Goal: Information Seeking & Learning: Compare options

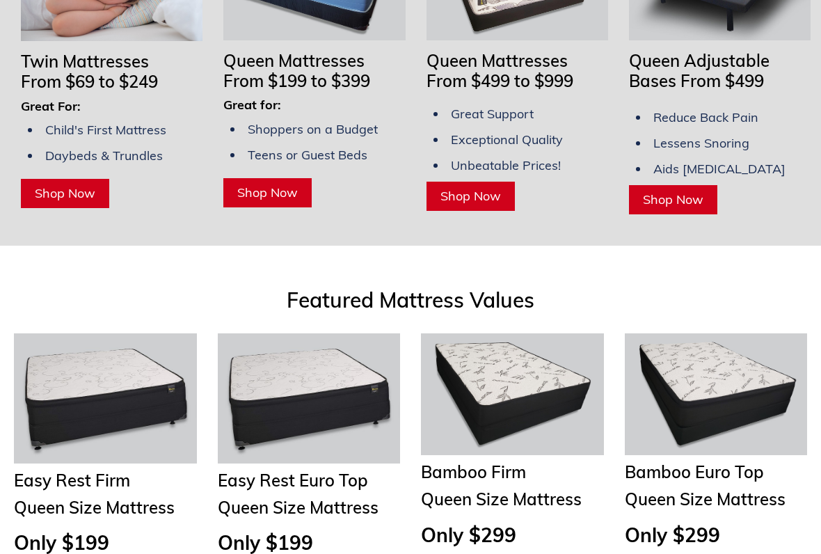
scroll to position [1453, 0]
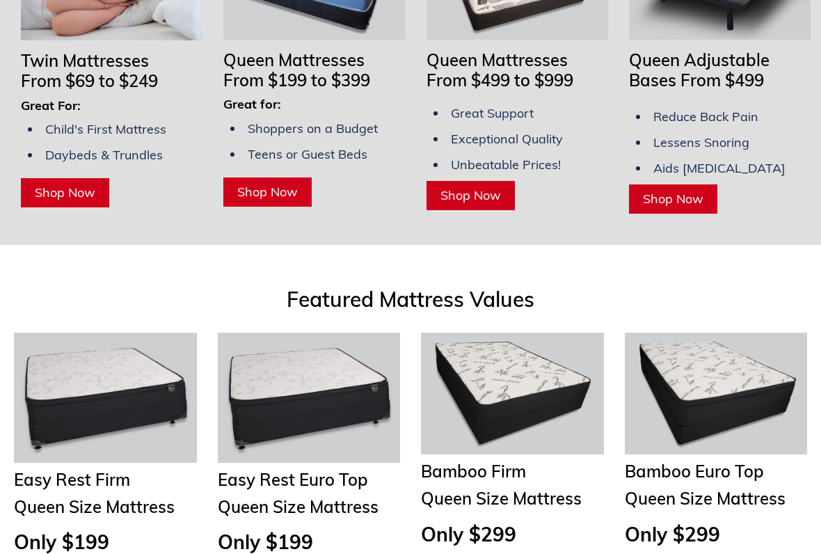
click at [658, 191] on span "Shop Now" at bounding box center [673, 199] width 61 height 16
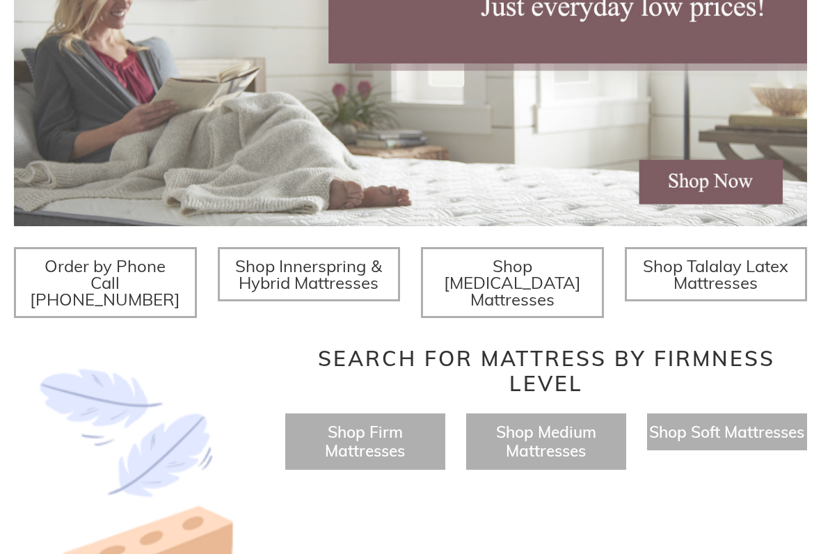
scroll to position [0, 0]
click at [739, 273] on span "Shop Talalay Latex Mattresses" at bounding box center [715, 274] width 145 height 38
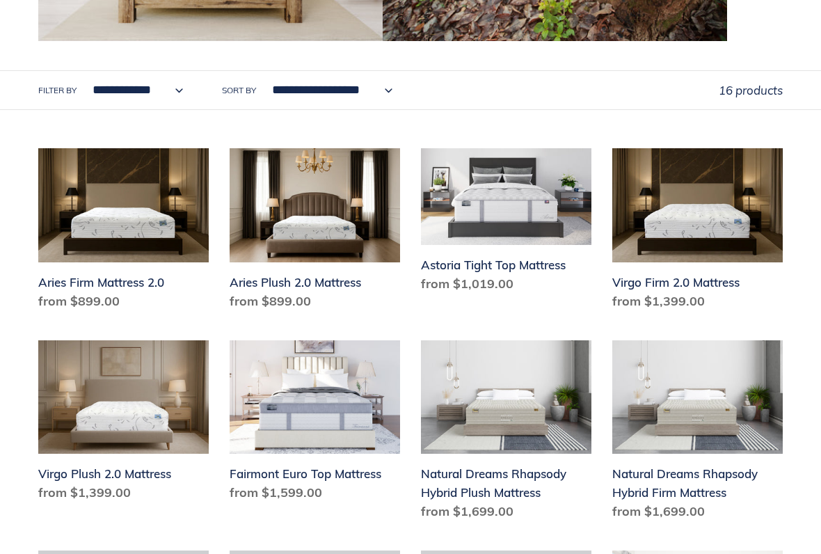
scroll to position [573, 0]
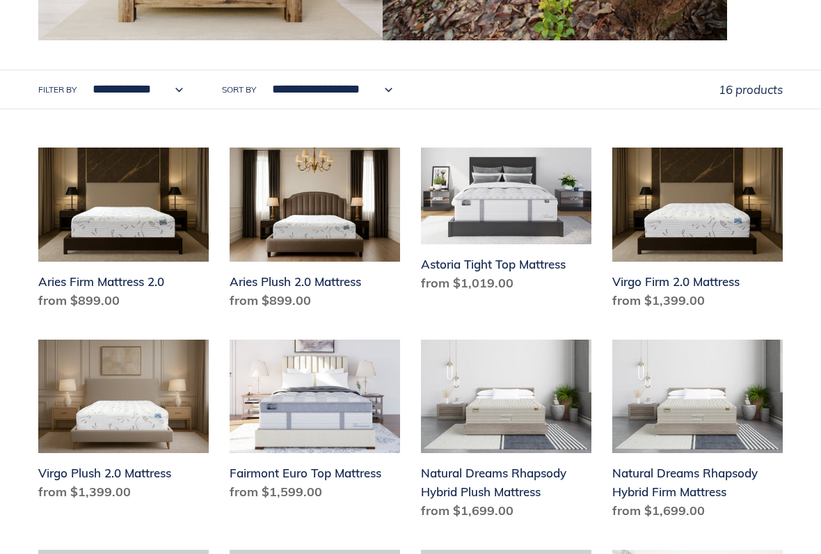
click at [332, 222] on link "Aries Plush 2.0 Mattress" at bounding box center [315, 230] width 170 height 167
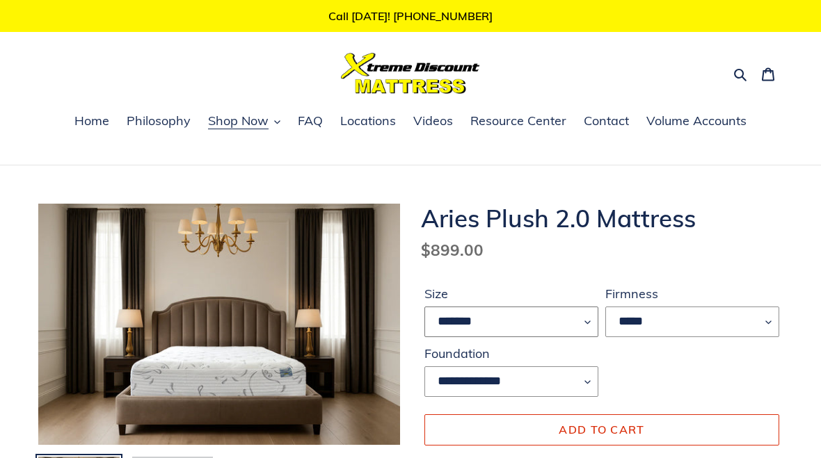
click at [587, 316] on select "******* **** ***** ****" at bounding box center [511, 322] width 174 height 31
select select "*****"
click at [725, 319] on select "*****" at bounding box center [692, 322] width 174 height 31
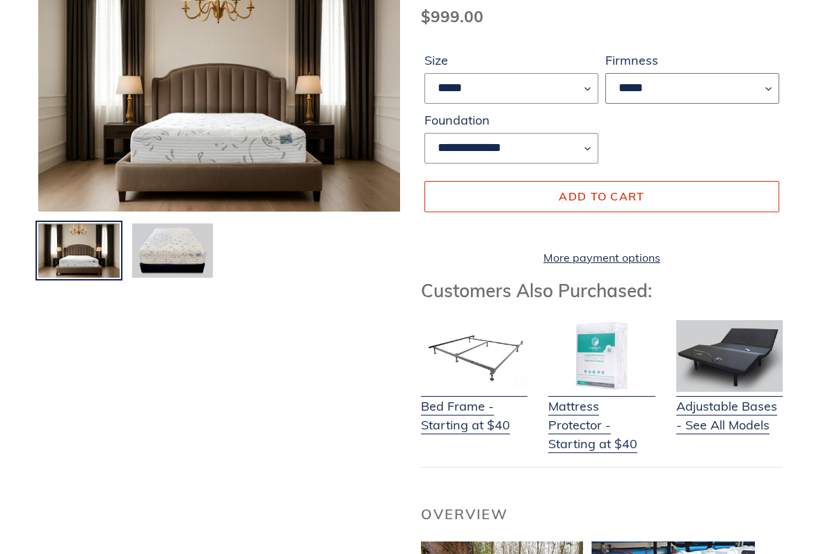
scroll to position [232, 0]
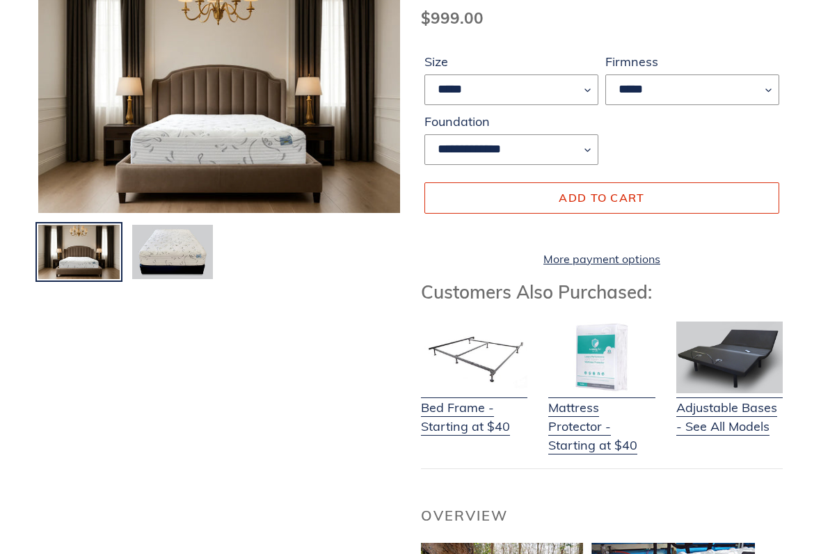
click at [737, 430] on link "Adjustable Bases - See All Models" at bounding box center [729, 407] width 106 height 55
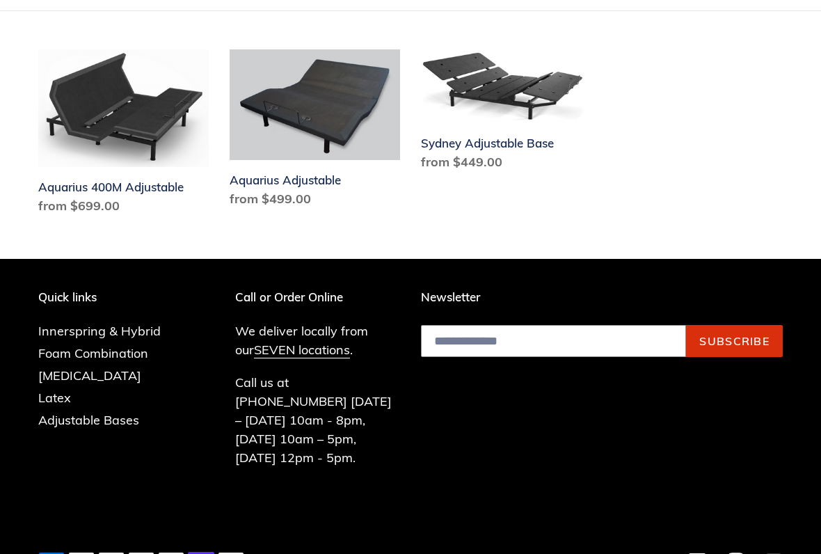
scroll to position [350, 0]
click at [336, 131] on link "Aquarius Adjustable" at bounding box center [315, 131] width 170 height 164
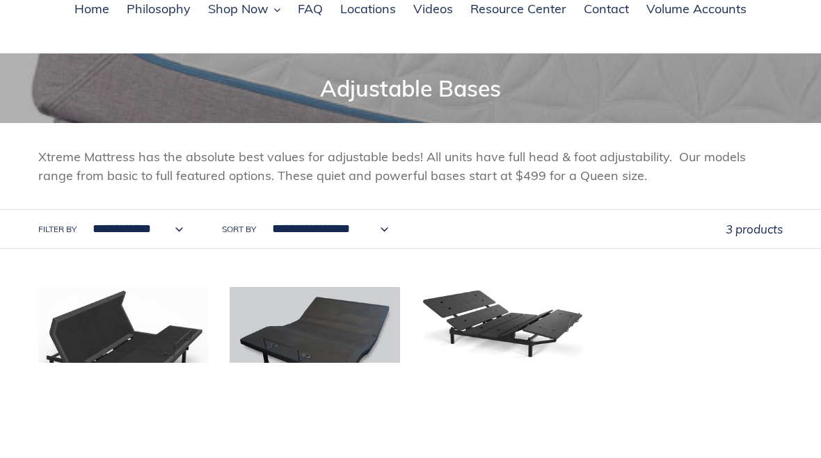
scroll to position [112, 0]
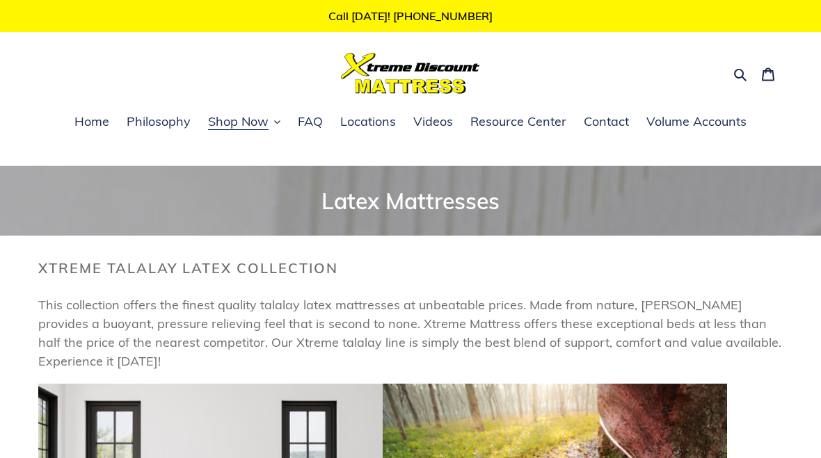
scroll to position [612, 0]
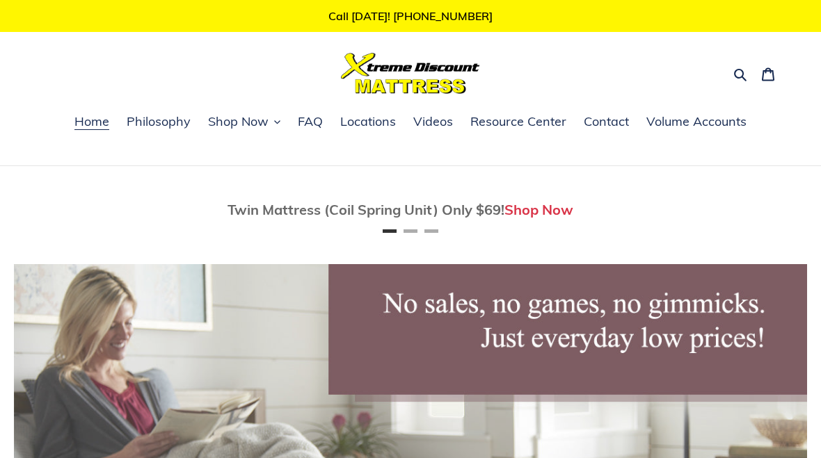
scroll to position [370, 0]
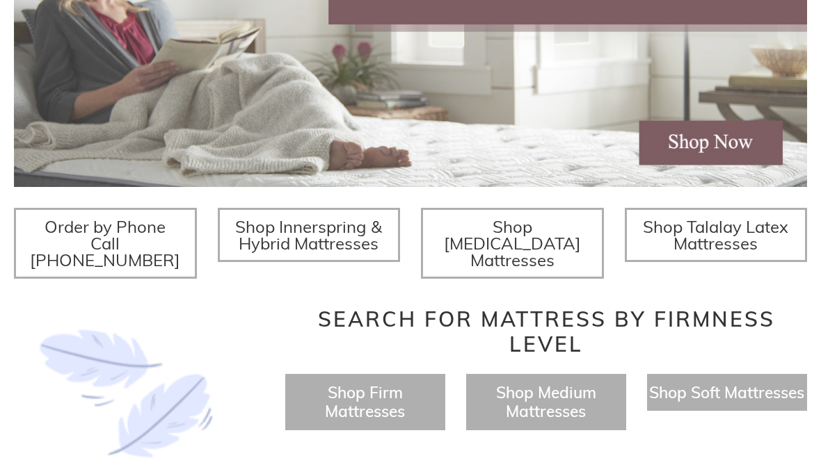
click at [531, 236] on span "Shop Memory Foam Mattresses" at bounding box center [512, 243] width 137 height 54
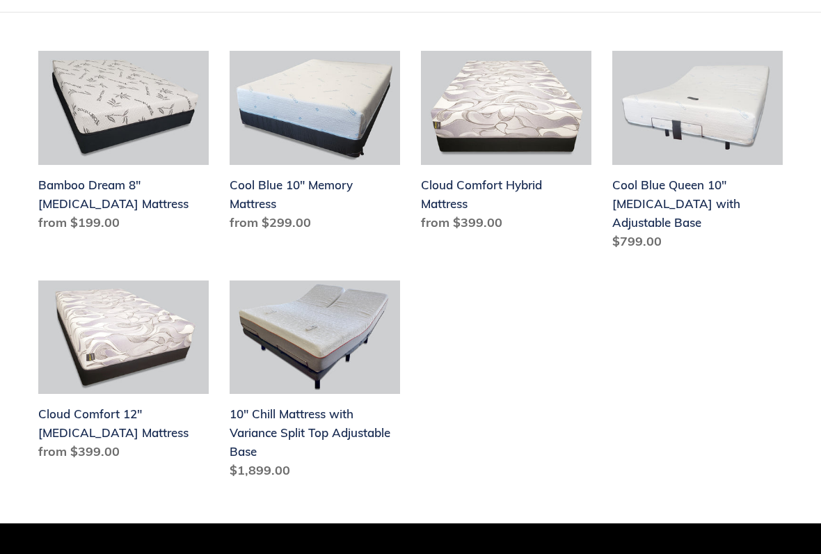
scroll to position [522, 0]
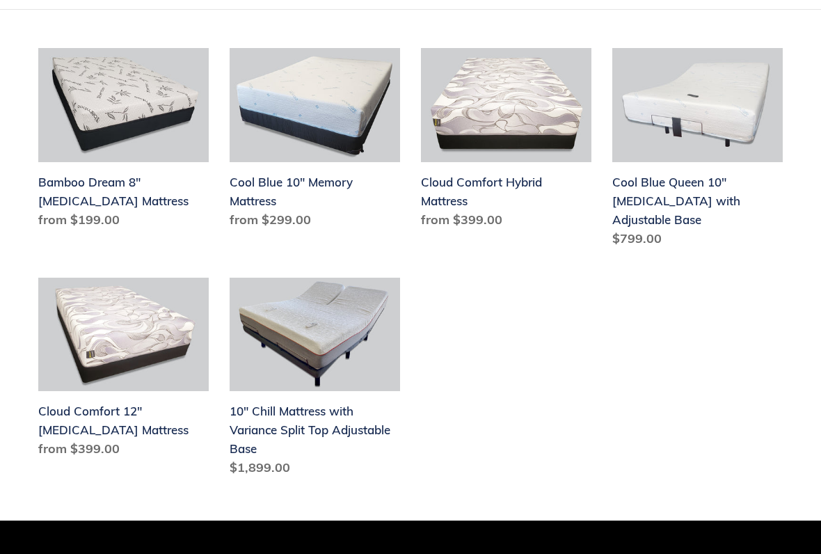
click at [675, 189] on link "Cool Blue Queen 10" [MEDICAL_DATA] with Adjustable Base" at bounding box center [697, 150] width 170 height 205
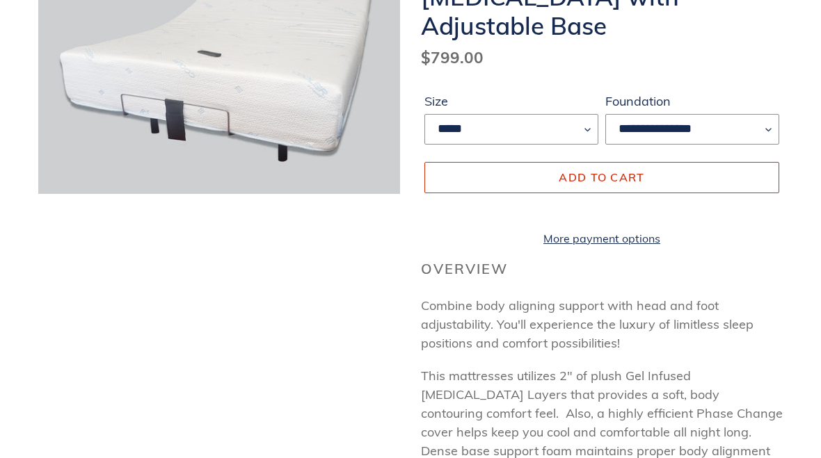
scroll to position [246, 0]
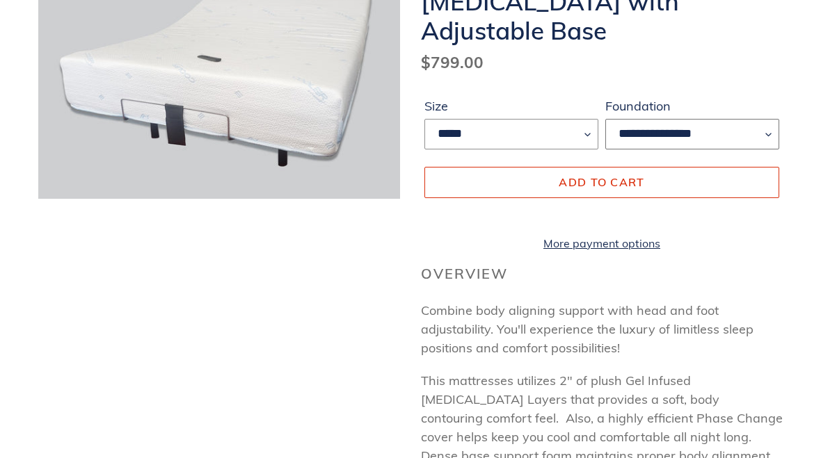
click at [769, 119] on select "**********" at bounding box center [692, 134] width 174 height 31
